Goal: Task Accomplishment & Management: Manage account settings

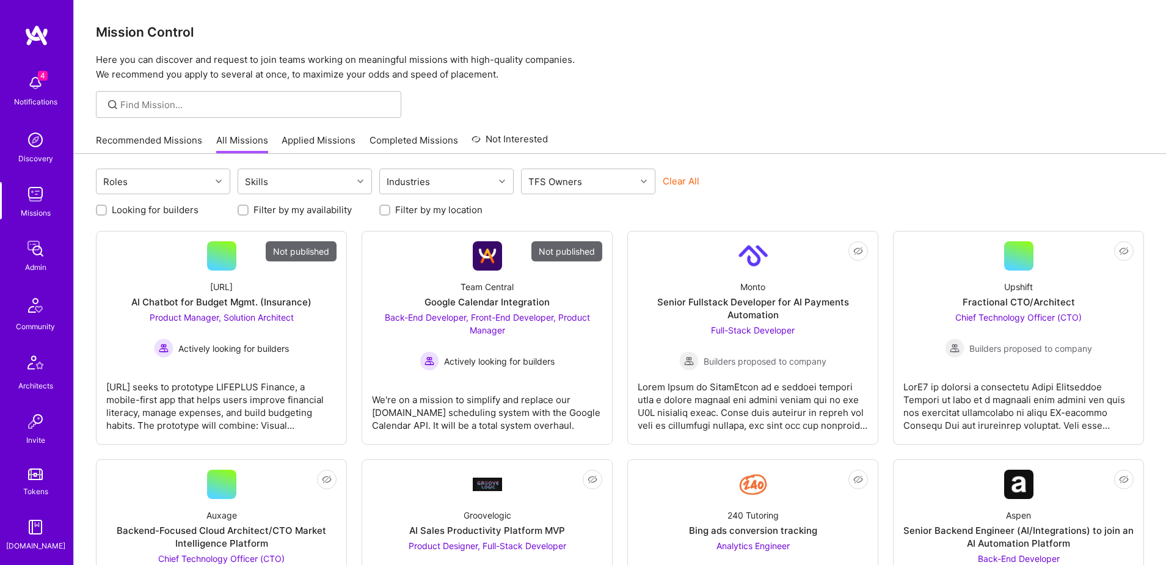
scroll to position [215, 0]
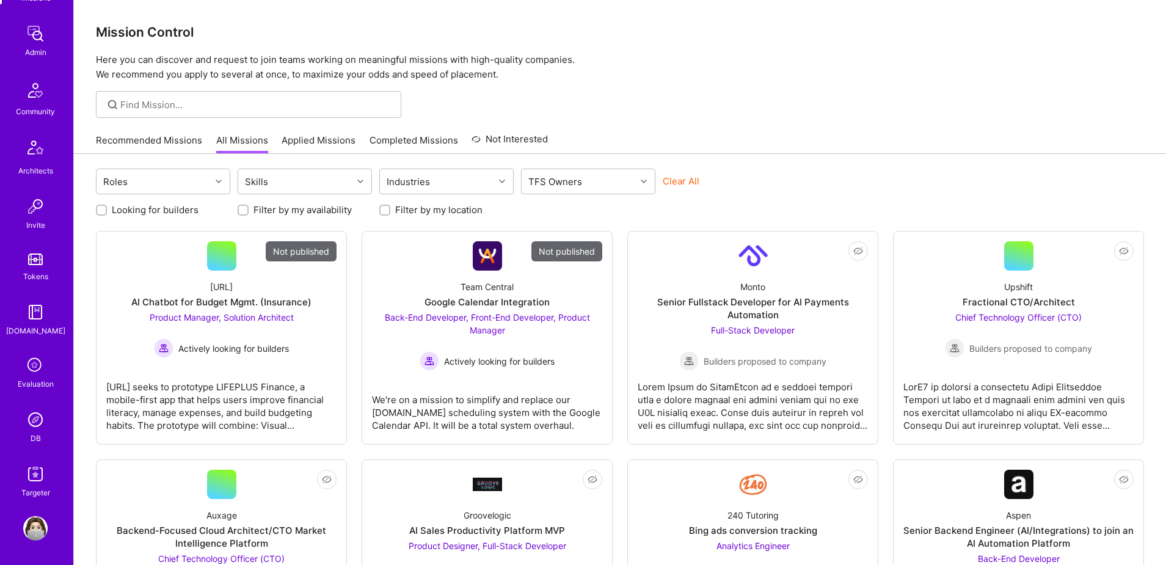
click at [41, 436] on link "DB" at bounding box center [36, 425] width 76 height 37
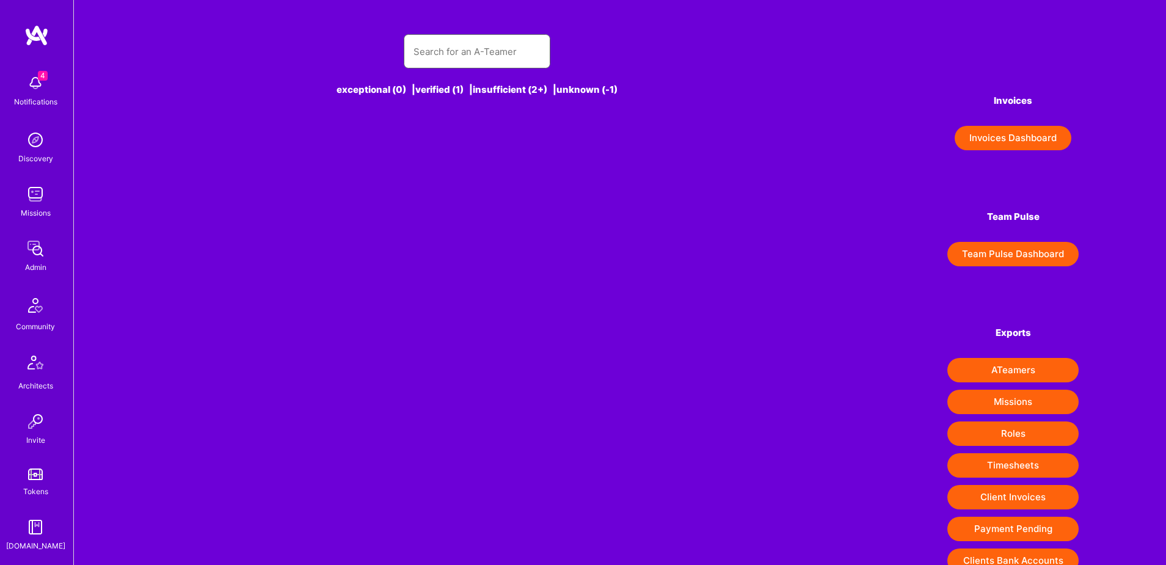
click at [474, 61] on input "text" at bounding box center [477, 51] width 127 height 31
paste input "uma.sharma523@gmail.com"
type input "uma.sharma523@gmail.com"
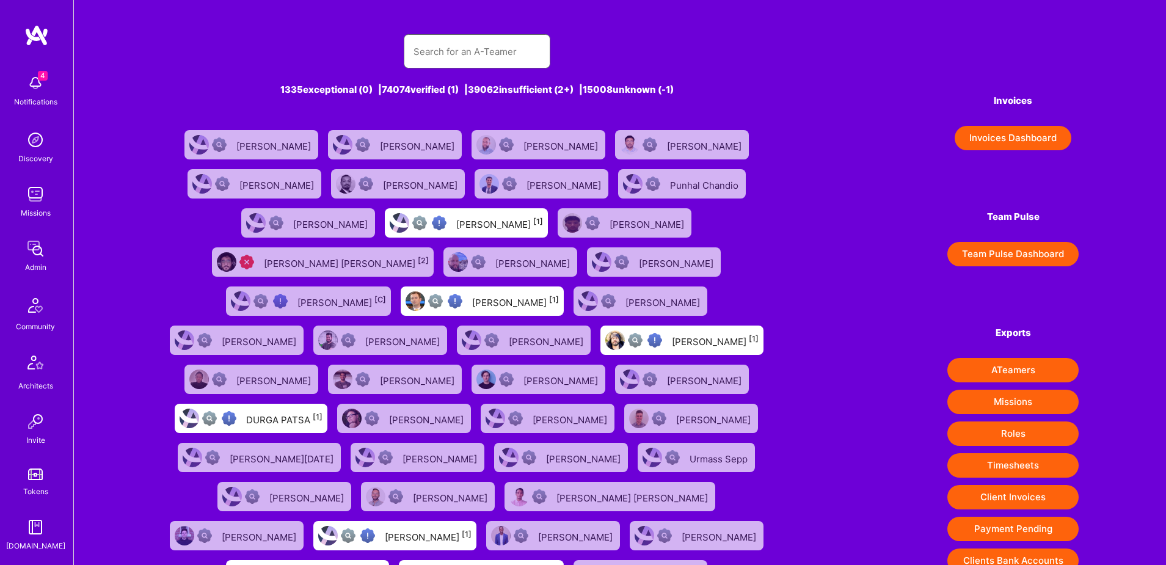
click at [444, 50] on input "text" at bounding box center [477, 51] width 127 height 31
paste input "uma.sharma523@gmail.com"
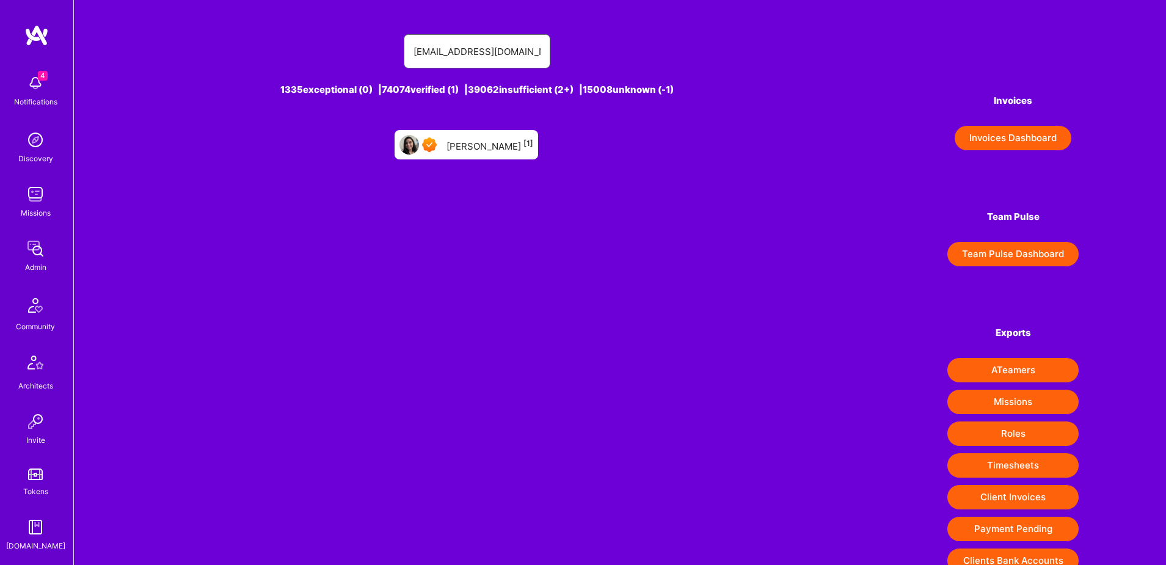
type input "uma.sharma523@gmail.com"
click at [466, 144] on div "Uma Sharma [1]" at bounding box center [490, 145] width 87 height 16
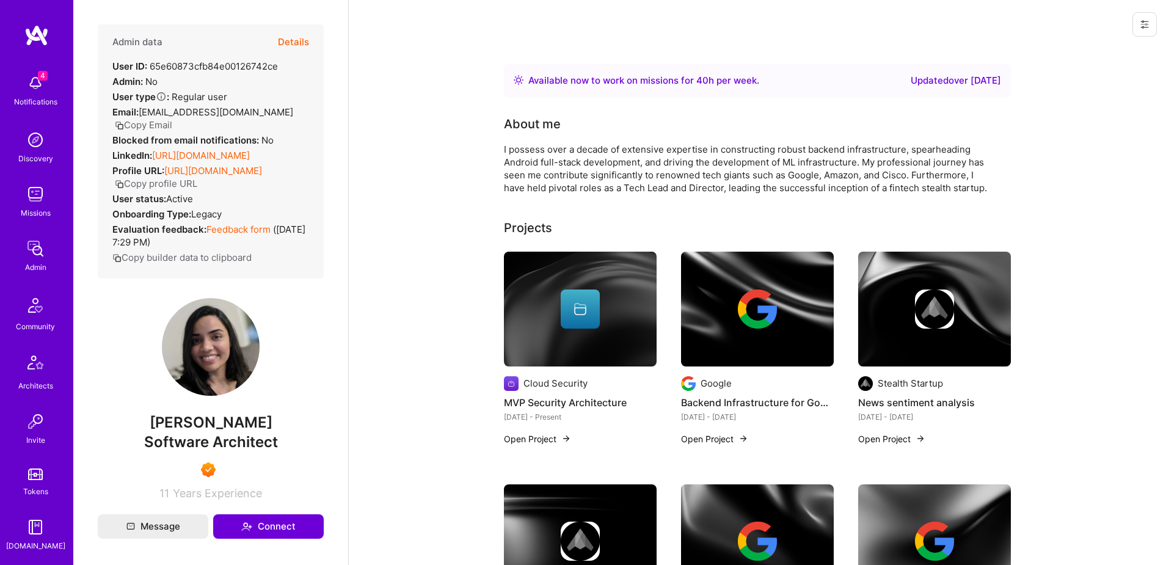
click at [281, 42] on button "Details" at bounding box center [293, 41] width 31 height 35
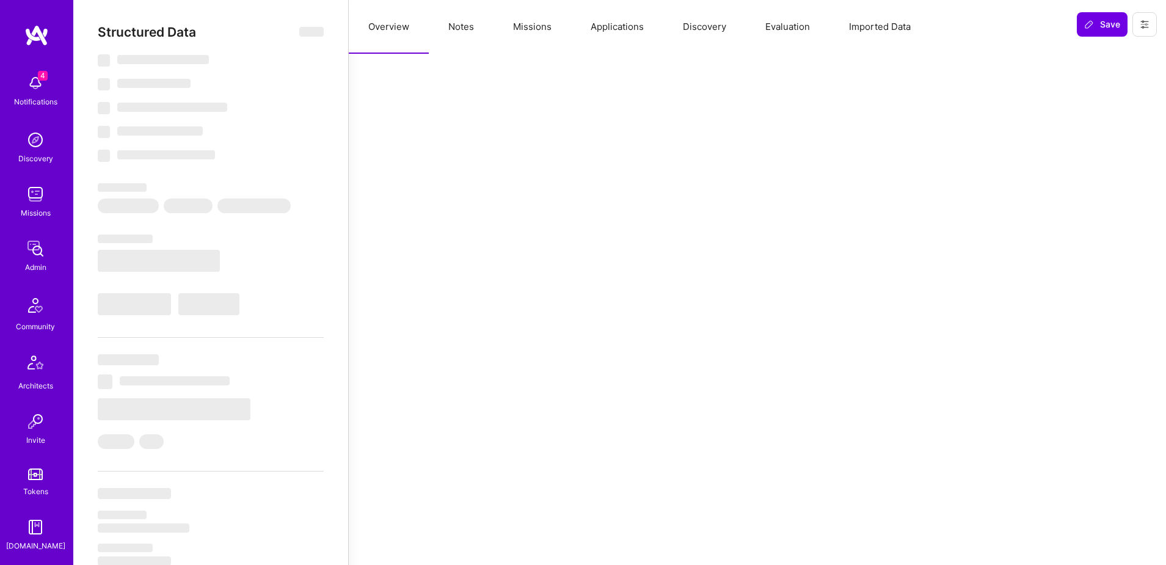
click at [611, 23] on button "Applications" at bounding box center [617, 27] width 92 height 54
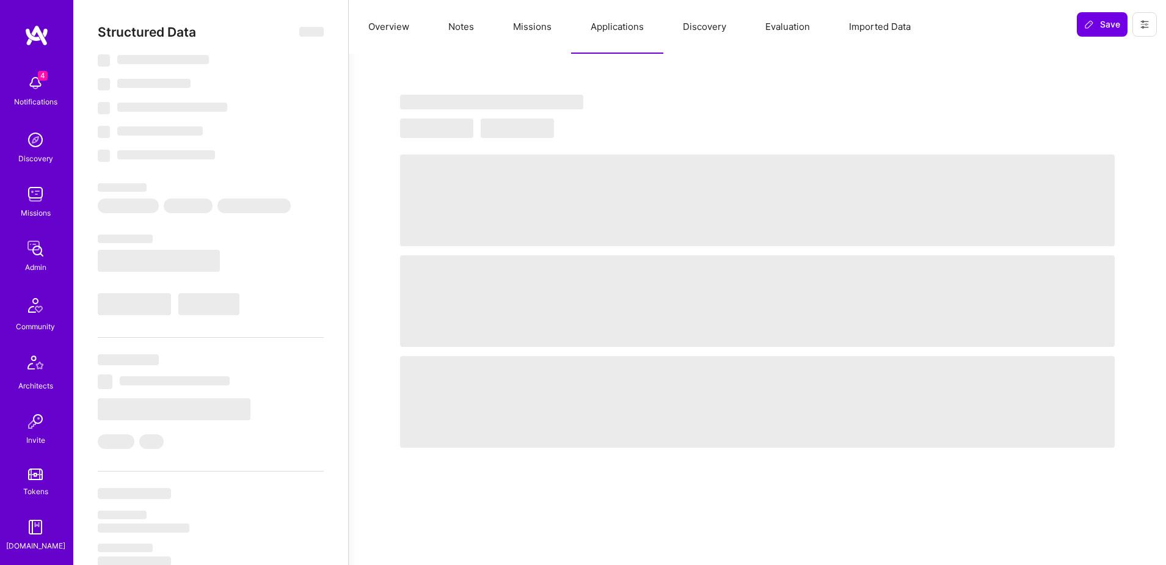
select select "Right Now"
select select "7"
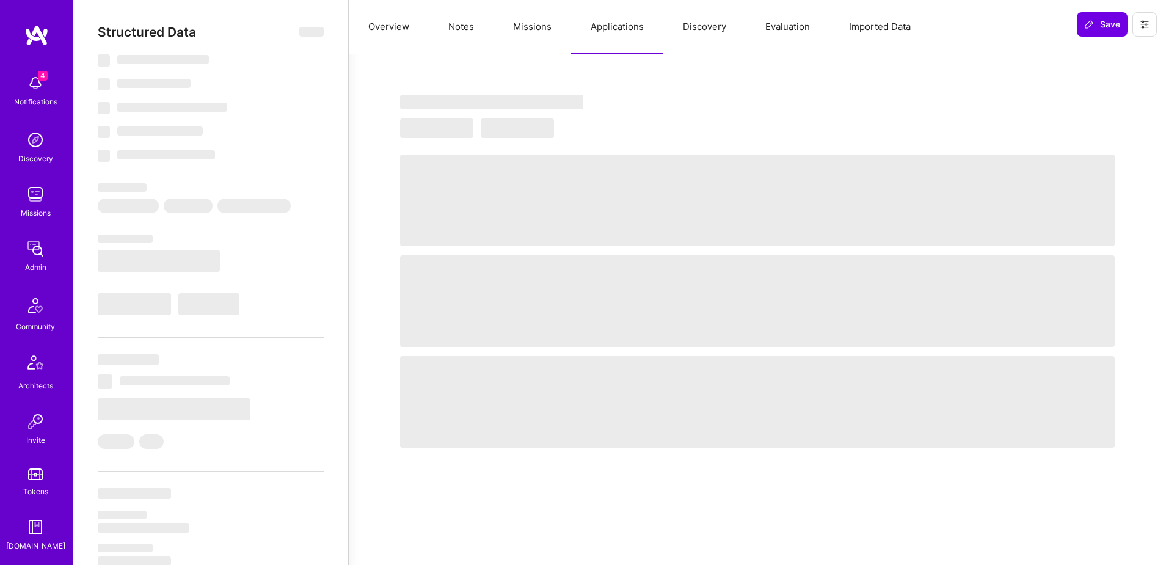
select select "US"
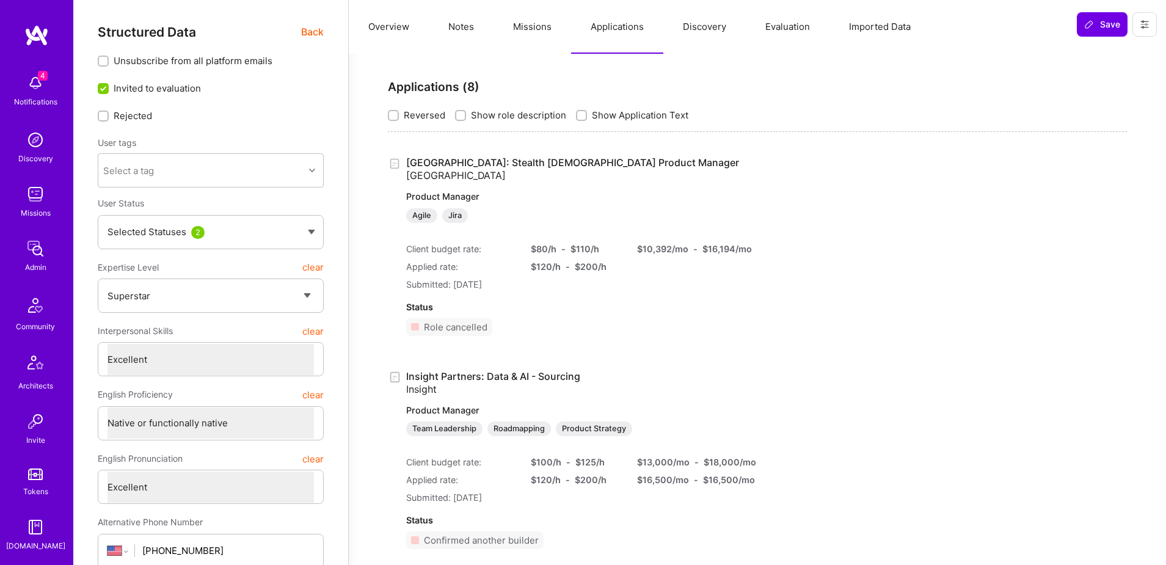
click at [38, 271] on div "Admin" at bounding box center [35, 267] width 21 height 13
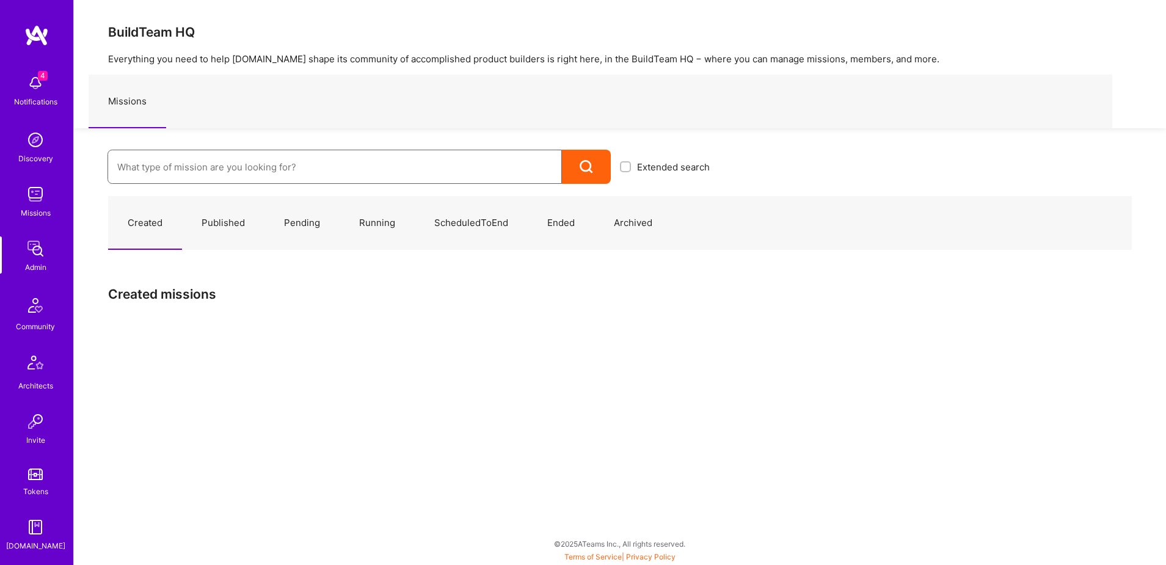
click at [183, 171] on input at bounding box center [334, 166] width 435 height 31
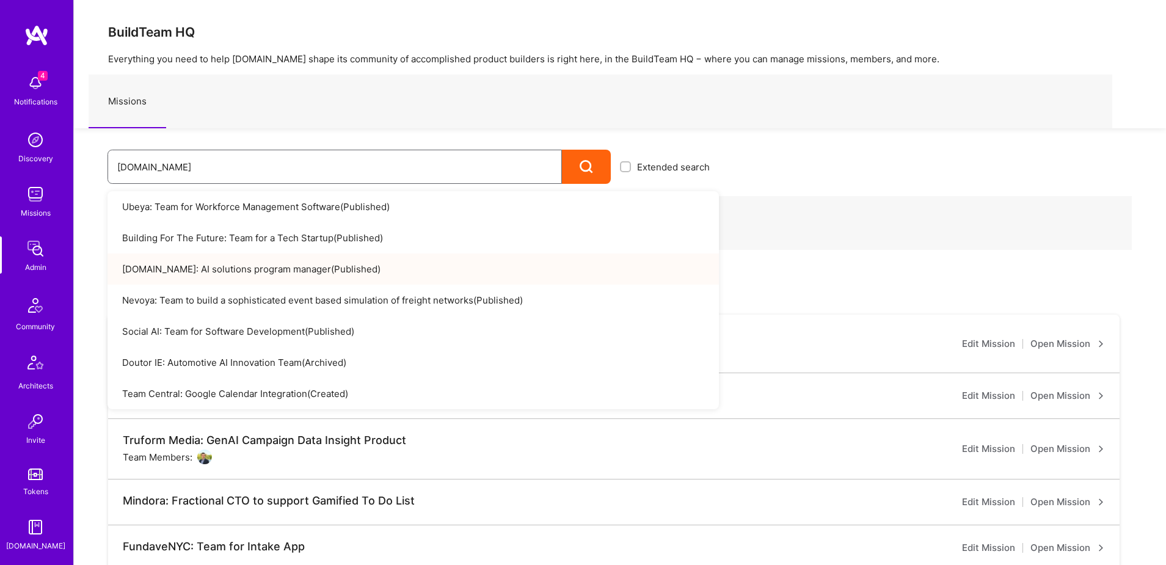
type input "[DOMAIN_NAME]"
click at [197, 266] on link "A.Team: AI solutions program manager ( Published )" at bounding box center [413, 269] width 611 height 31
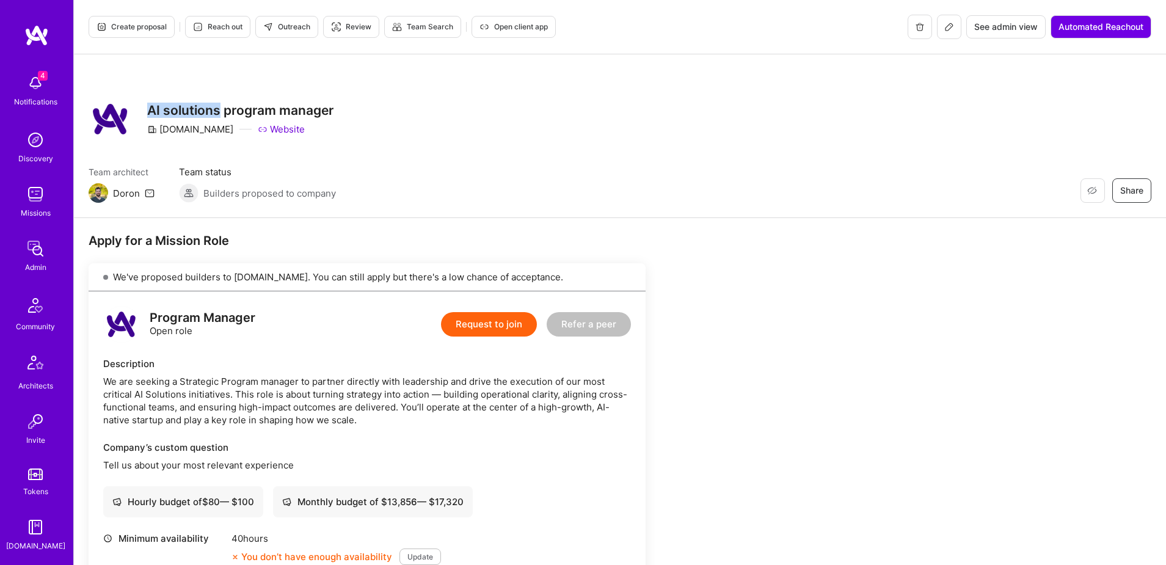
drag, startPoint x: 221, startPoint y: 111, endPoint x: 144, endPoint y: 111, distance: 76.4
click at [145, 111] on div "Restore Not Interested Share AI solutions program manager A.Team Website" at bounding box center [211, 119] width 245 height 44
copy h3 "AI solutions"
click at [26, 245] on img at bounding box center [35, 248] width 24 height 24
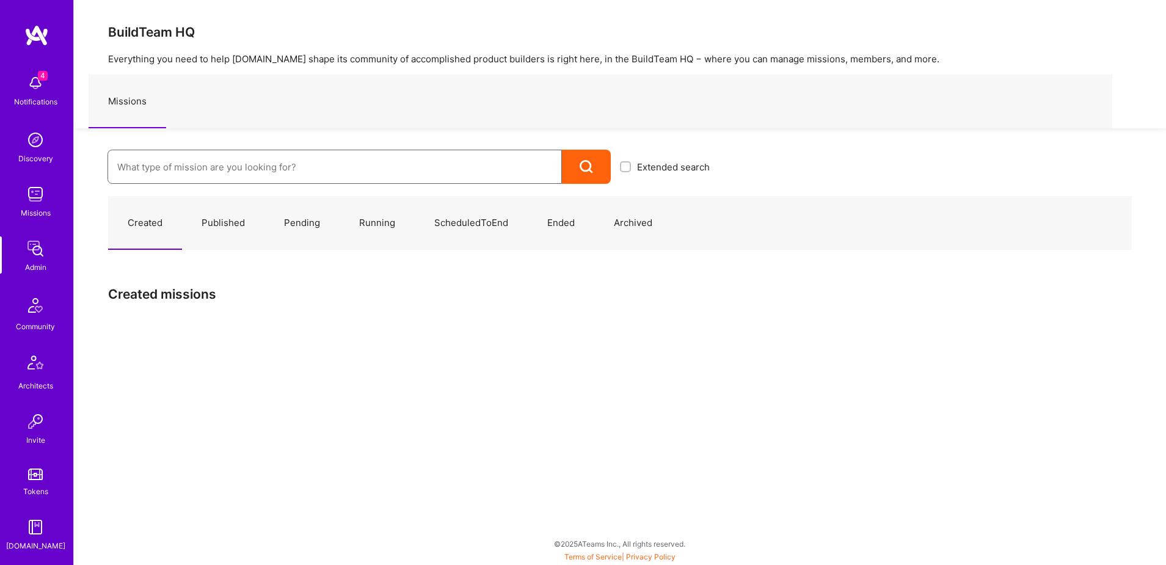
click at [203, 162] on input at bounding box center [334, 166] width 435 height 31
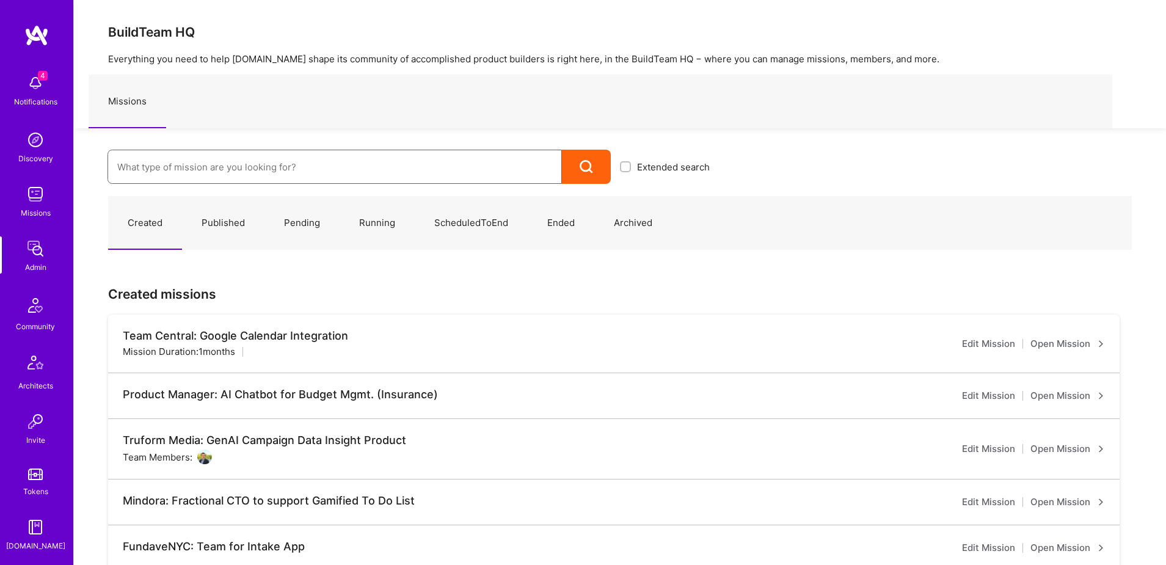
paste input "AI solutions"
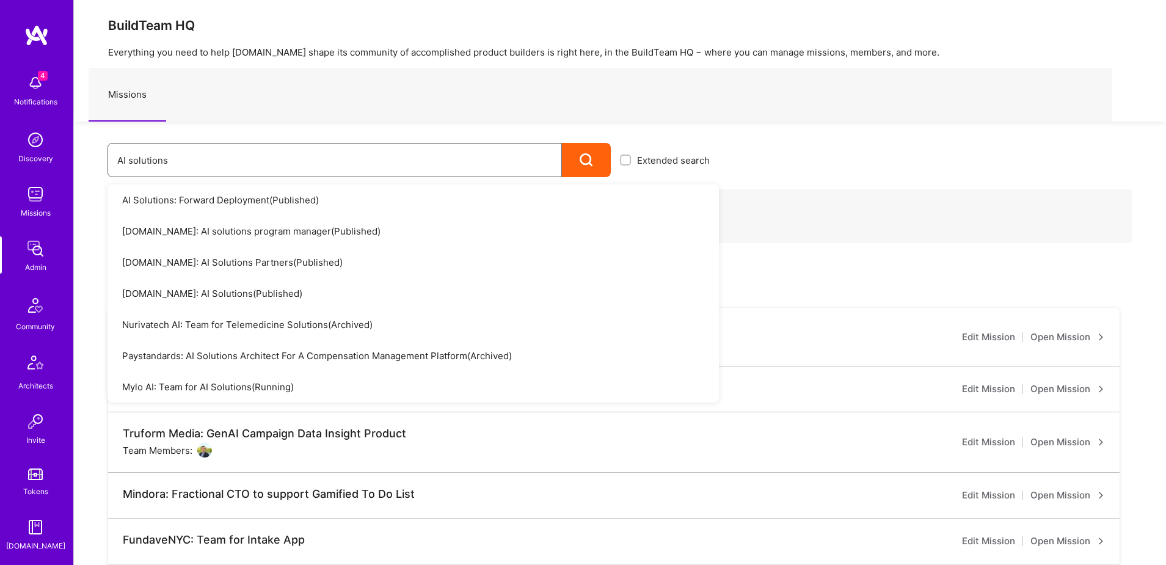
scroll to position [5, 0]
type input "AI solutions"
click at [230, 260] on link "A.Team: AI Solutions Partners ( Published )" at bounding box center [413, 263] width 611 height 31
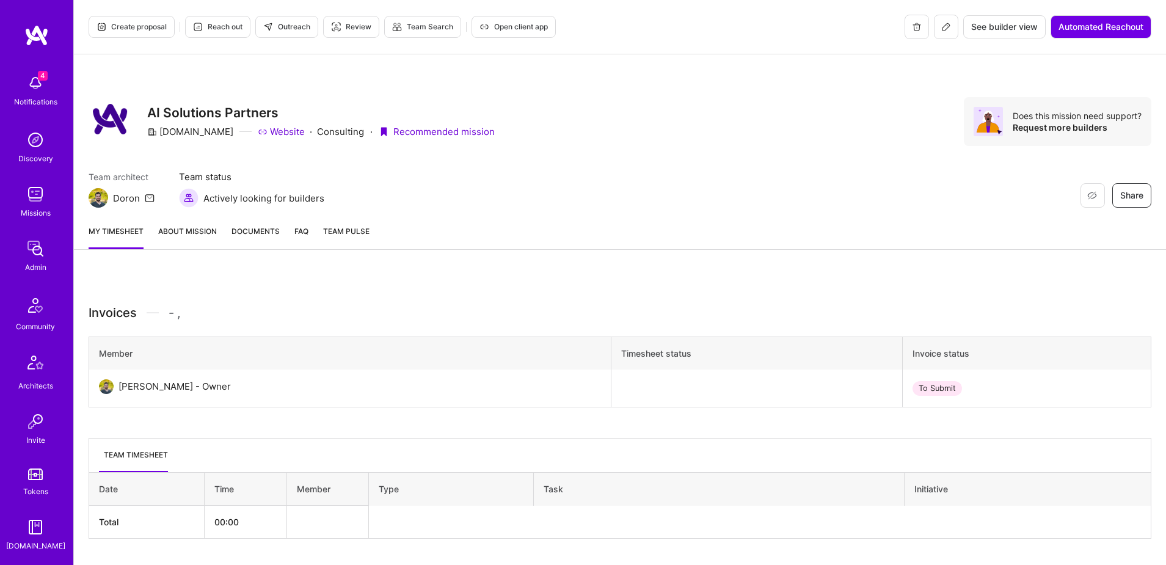
click at [983, 26] on span "See builder view" at bounding box center [1004, 27] width 67 height 12
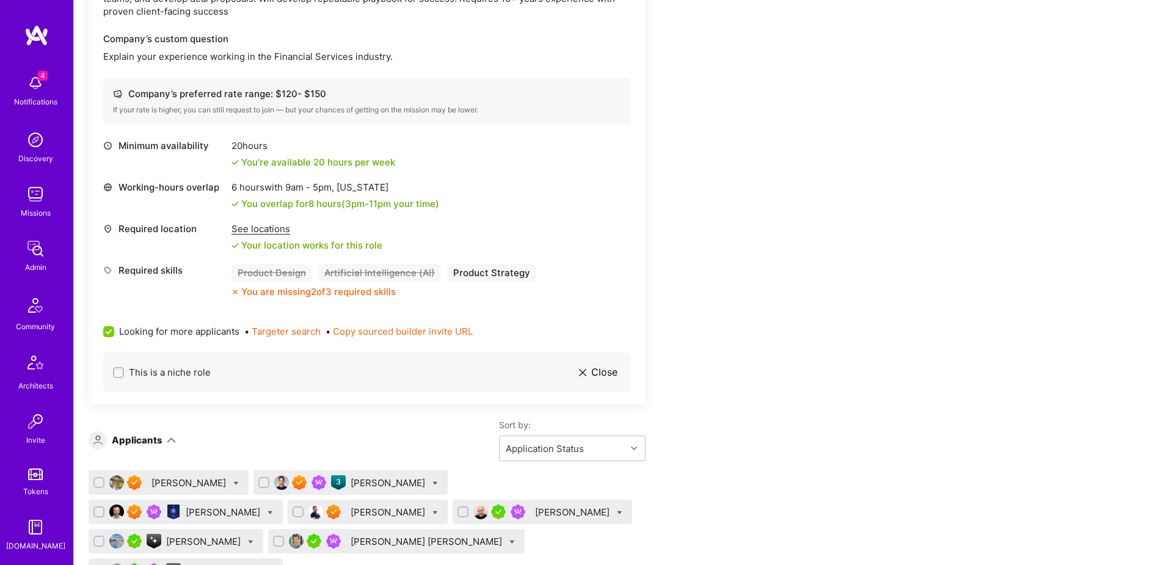
scroll to position [215, 0]
click at [34, 414] on img at bounding box center [35, 419] width 24 height 24
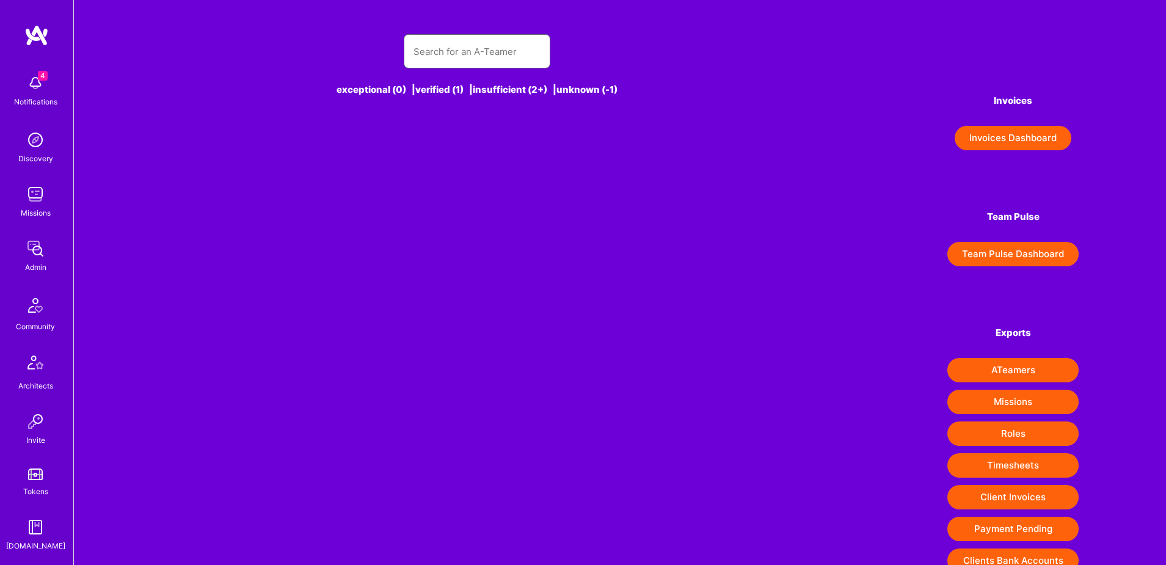
scroll to position [1, 0]
click at [441, 49] on input "text" at bounding box center [477, 50] width 127 height 31
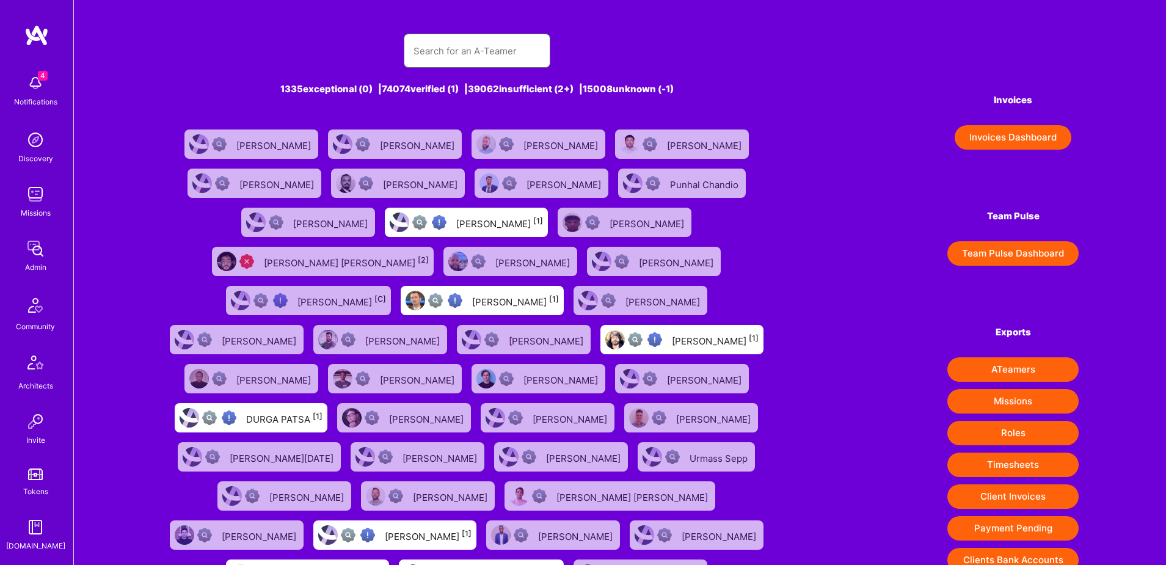
paste input "[EMAIL_ADDRESS][DOMAIN_NAME]"
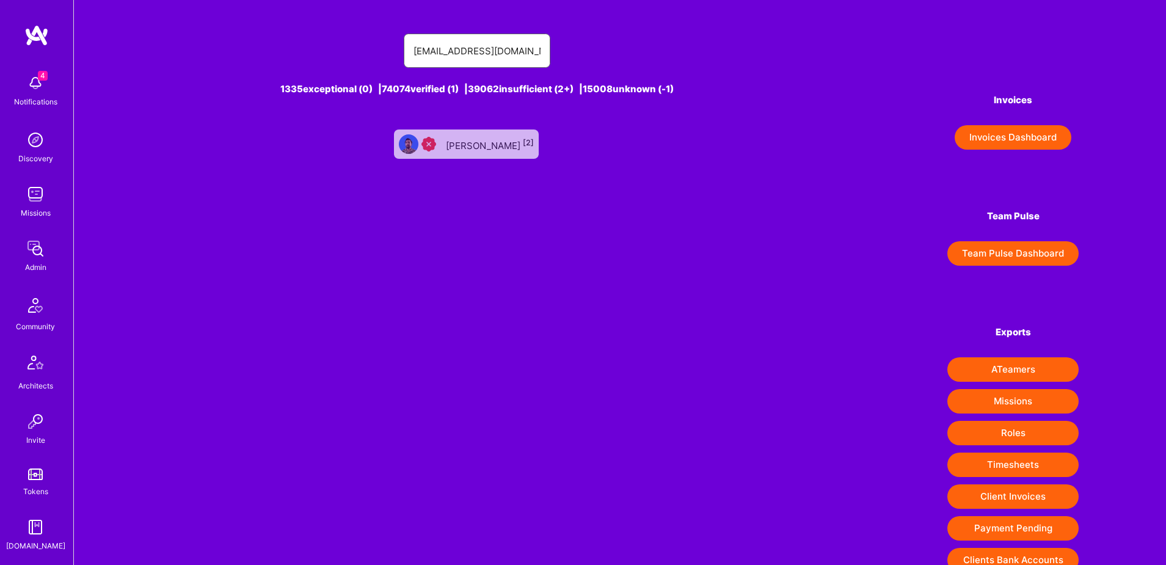
type input "[EMAIL_ADDRESS][DOMAIN_NAME]"
click at [475, 150] on div "[PERSON_NAME] [2]" at bounding box center [490, 144] width 88 height 16
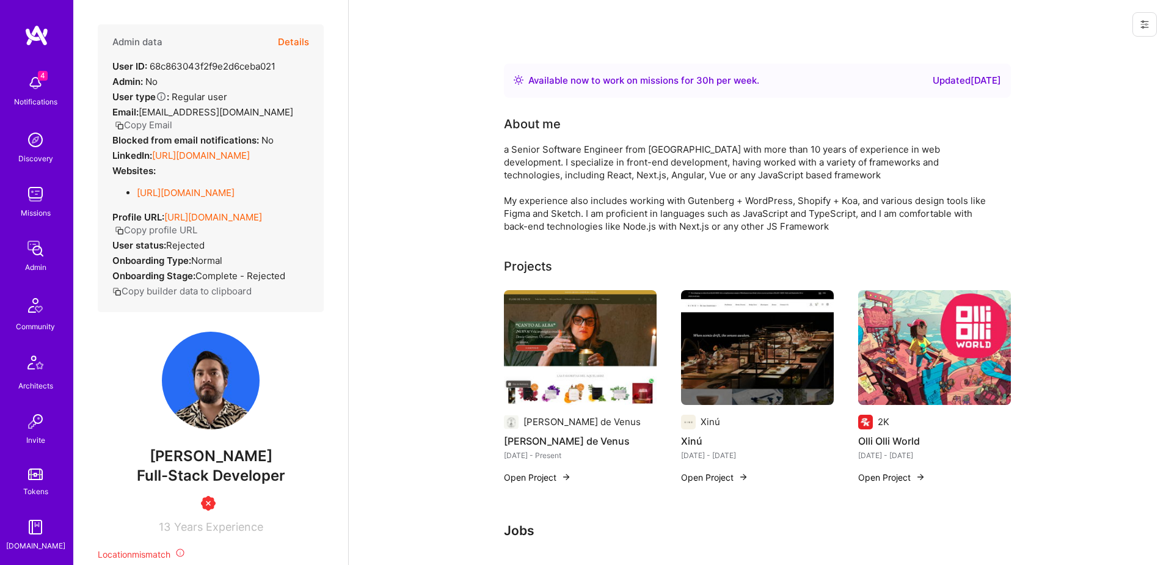
click at [297, 32] on button "Details" at bounding box center [293, 41] width 31 height 35
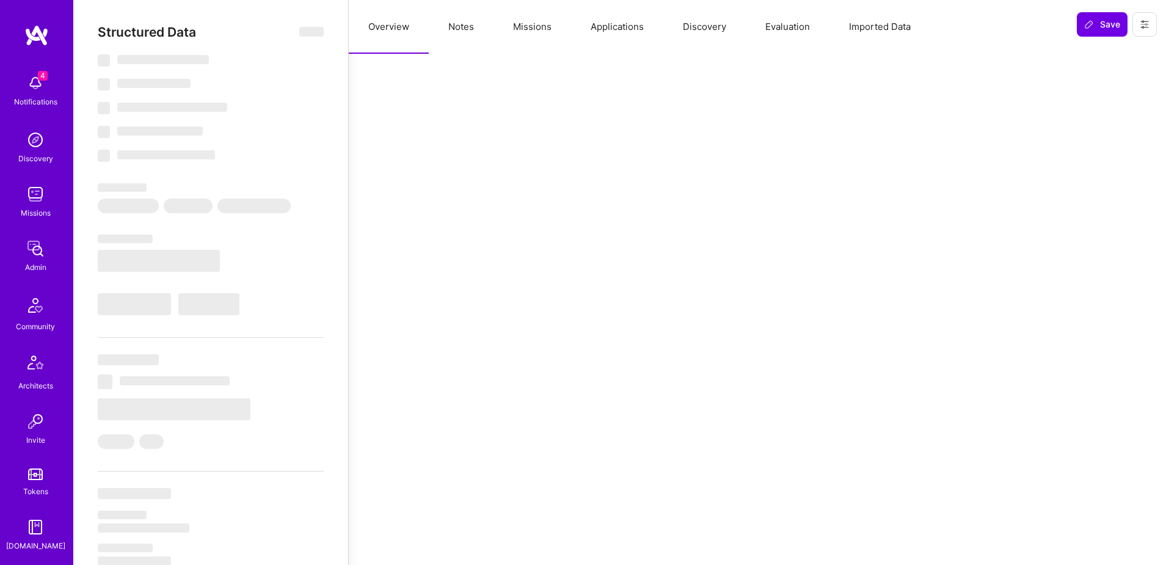
select select "Right Now"
select select "Insufficient"
select select "MX"
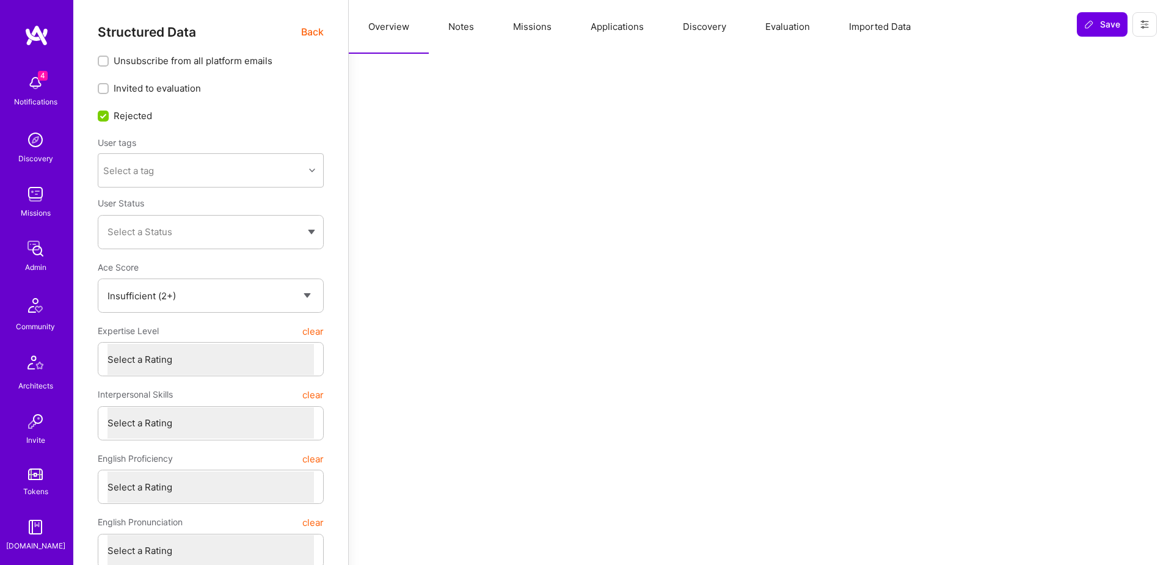
click at [536, 26] on button "Missions" at bounding box center [533, 27] width 78 height 54
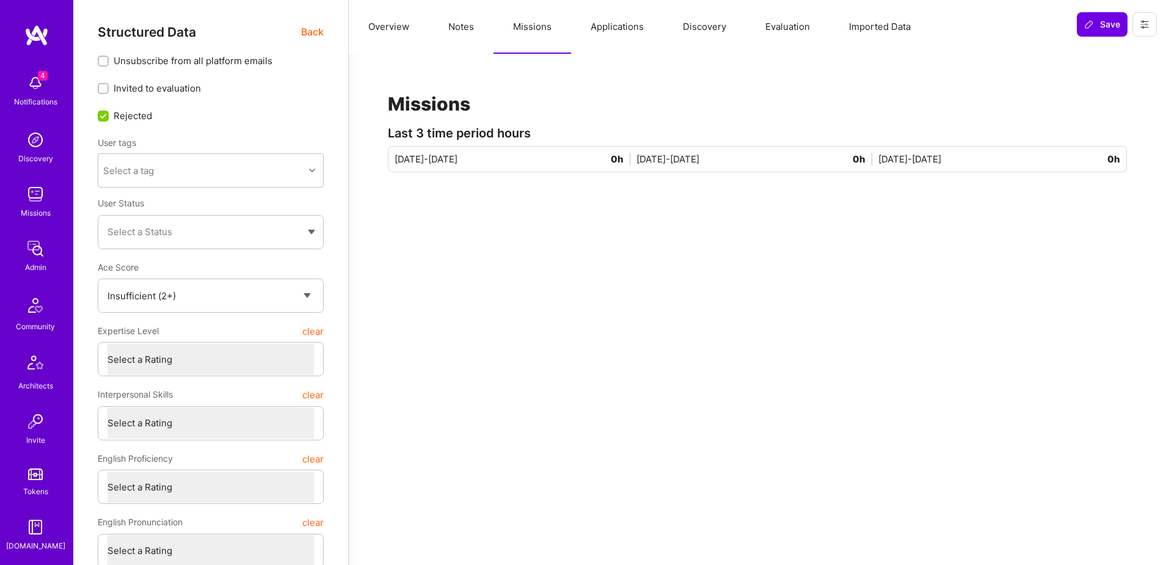
click at [633, 29] on button "Applications" at bounding box center [617, 27] width 92 height 54
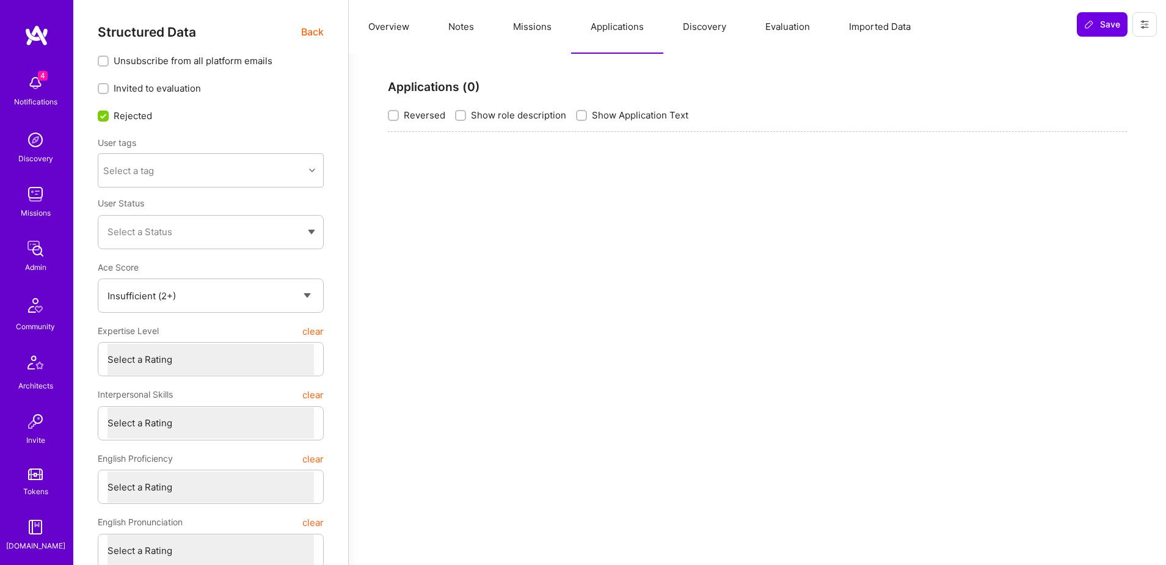
click at [467, 27] on button "Notes" at bounding box center [461, 27] width 65 height 54
type textarea "x"
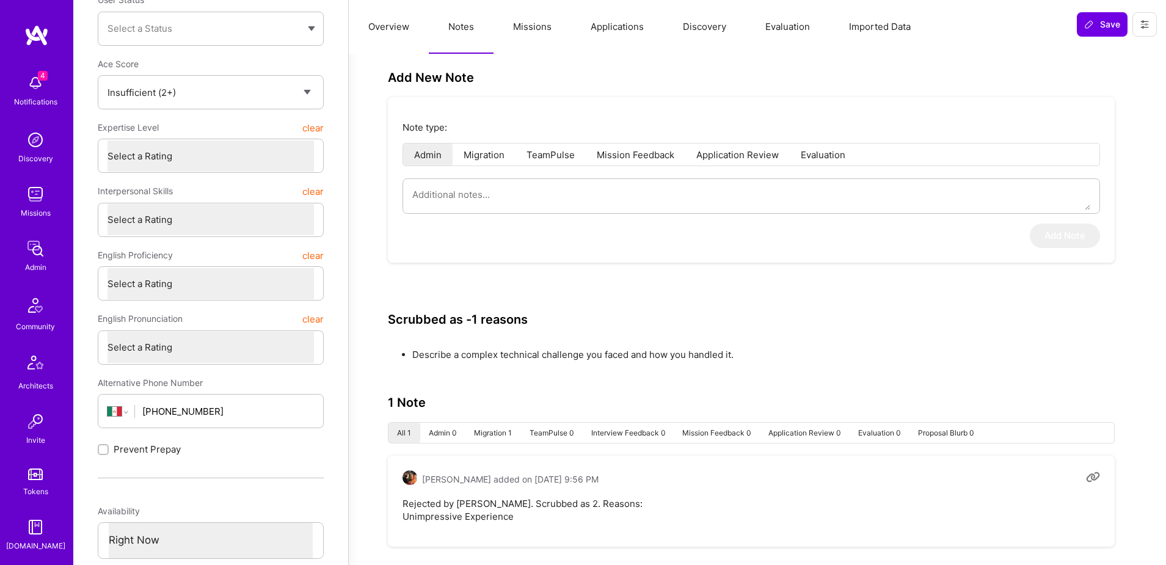
scroll to position [373, 0]
